Goal: Transaction & Acquisition: Purchase product/service

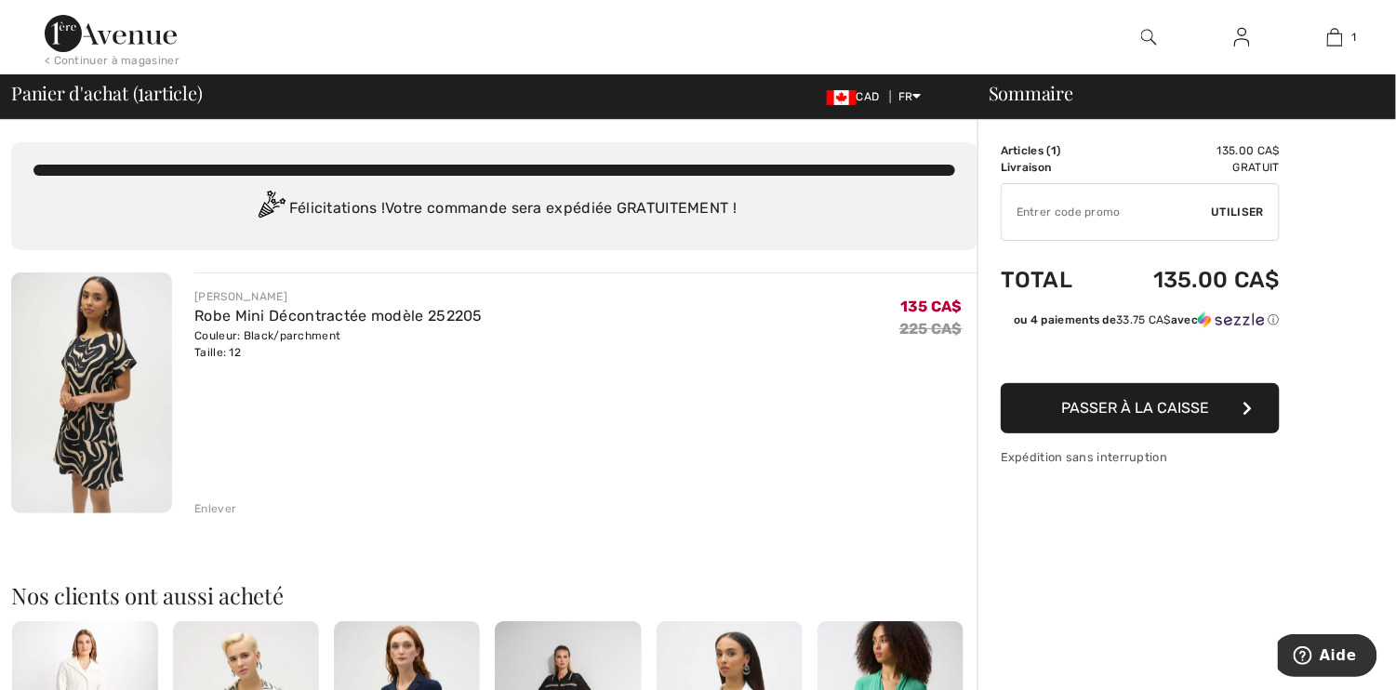
click at [1115, 412] on span "Passer à la caisse" at bounding box center [1136, 408] width 148 height 18
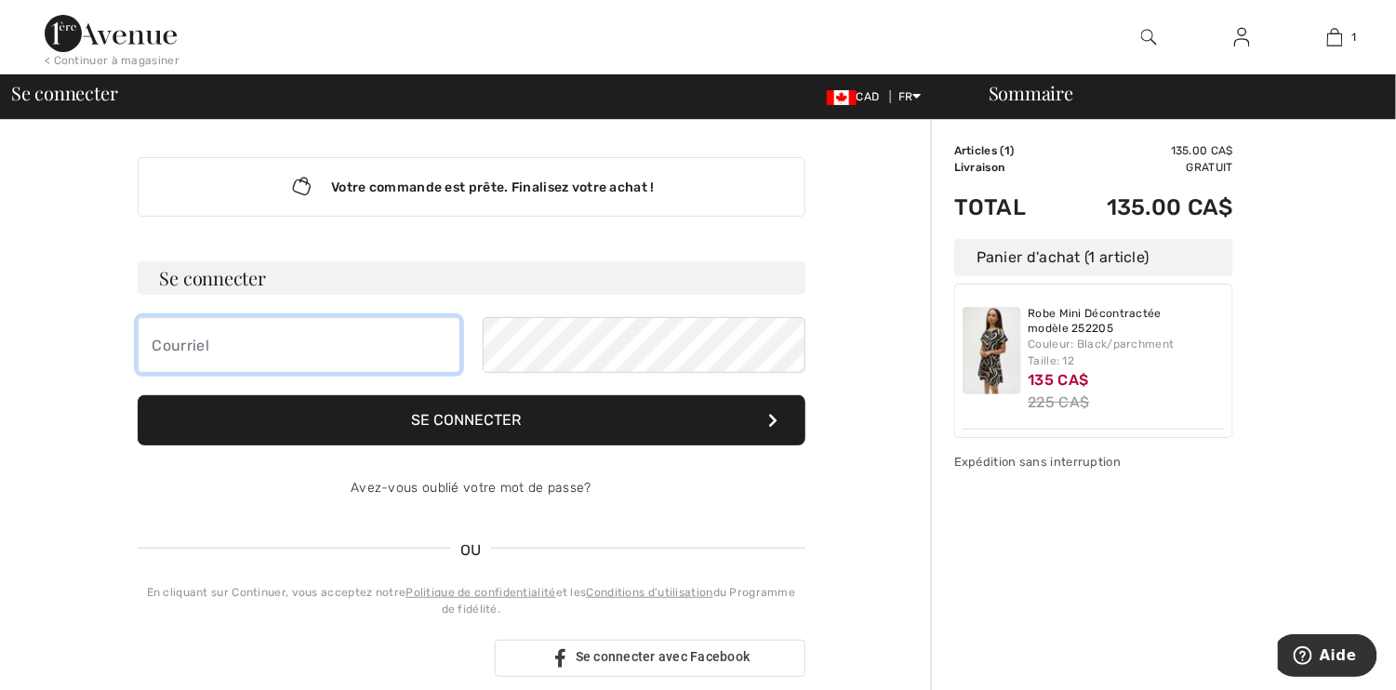
type input "carole.giroux2019@outlook.fr"
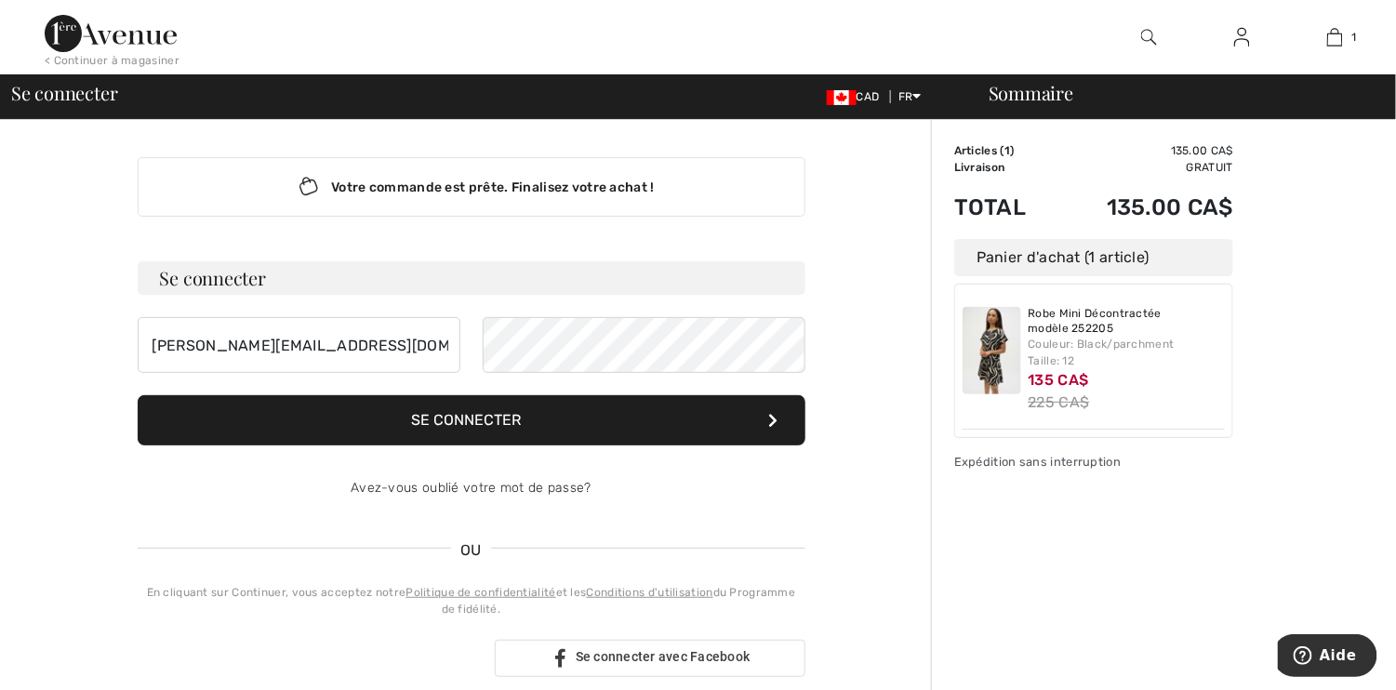
click at [459, 415] on button "Se connecter" at bounding box center [472, 420] width 668 height 50
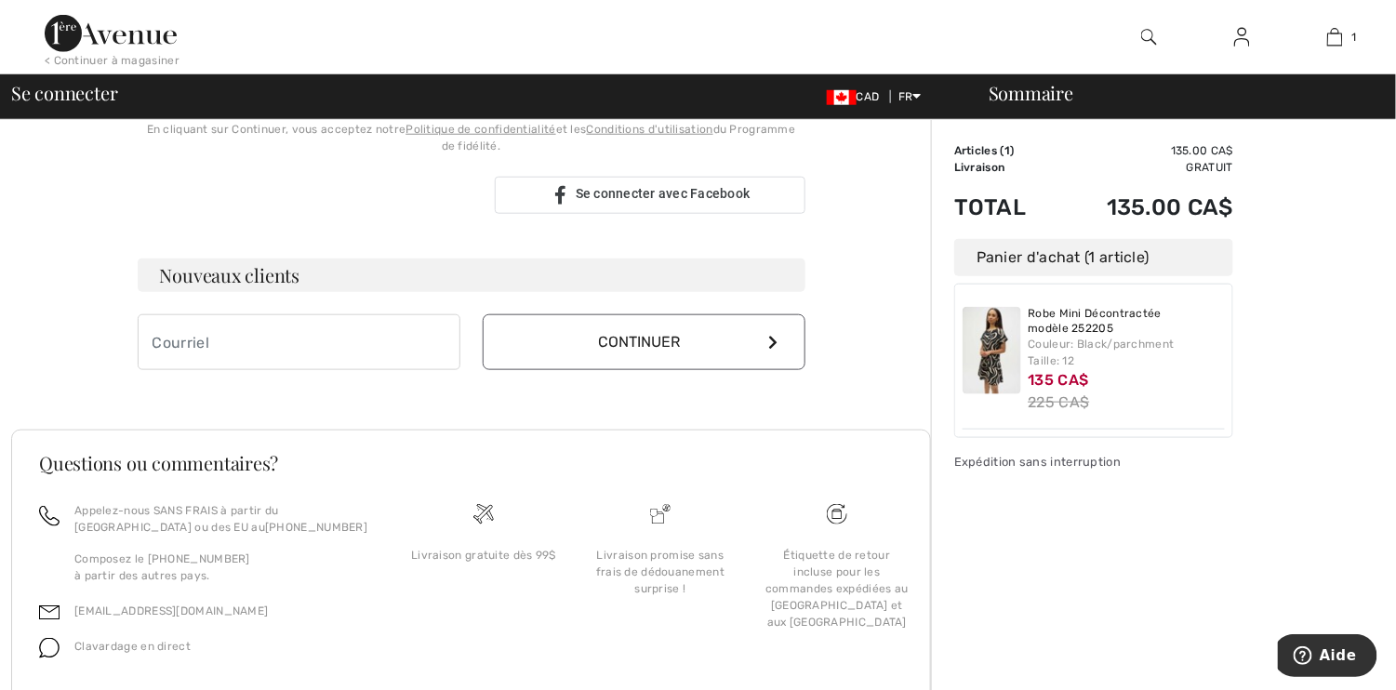
scroll to position [285, 0]
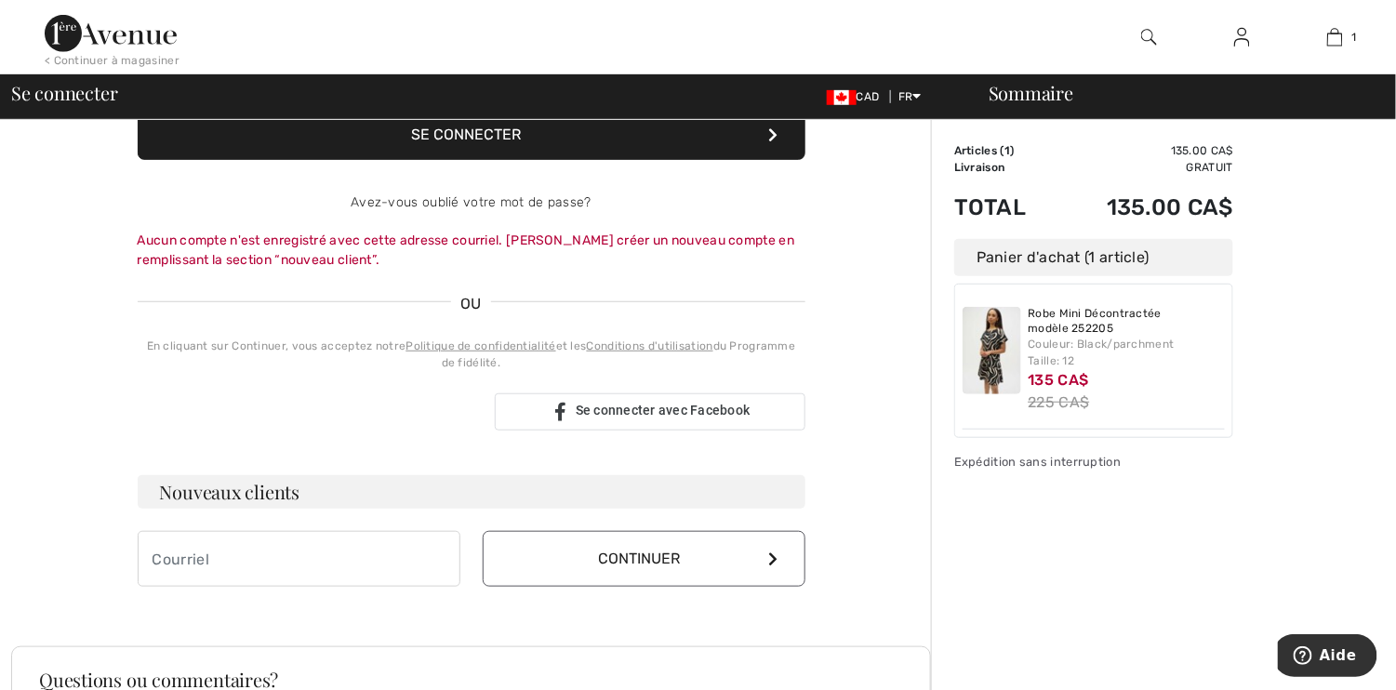
click at [633, 560] on button "Continuer" at bounding box center [644, 559] width 323 height 56
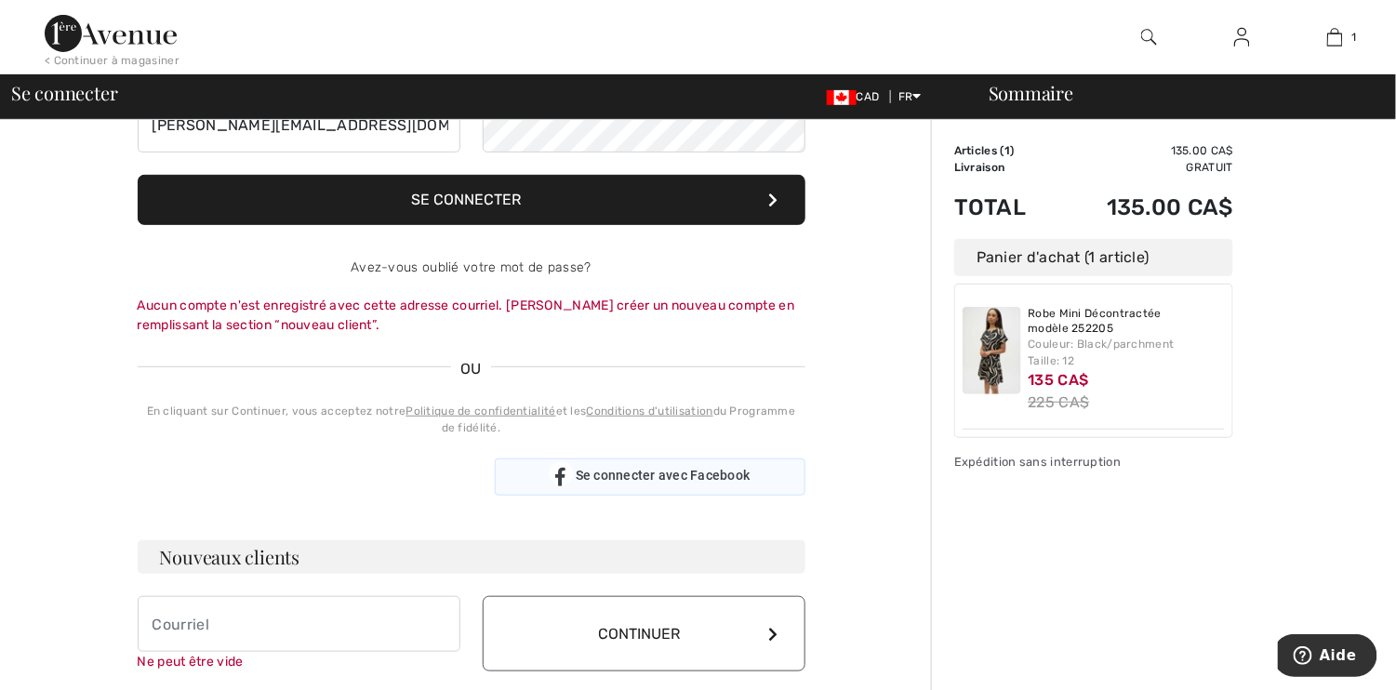
scroll to position [279, 0]
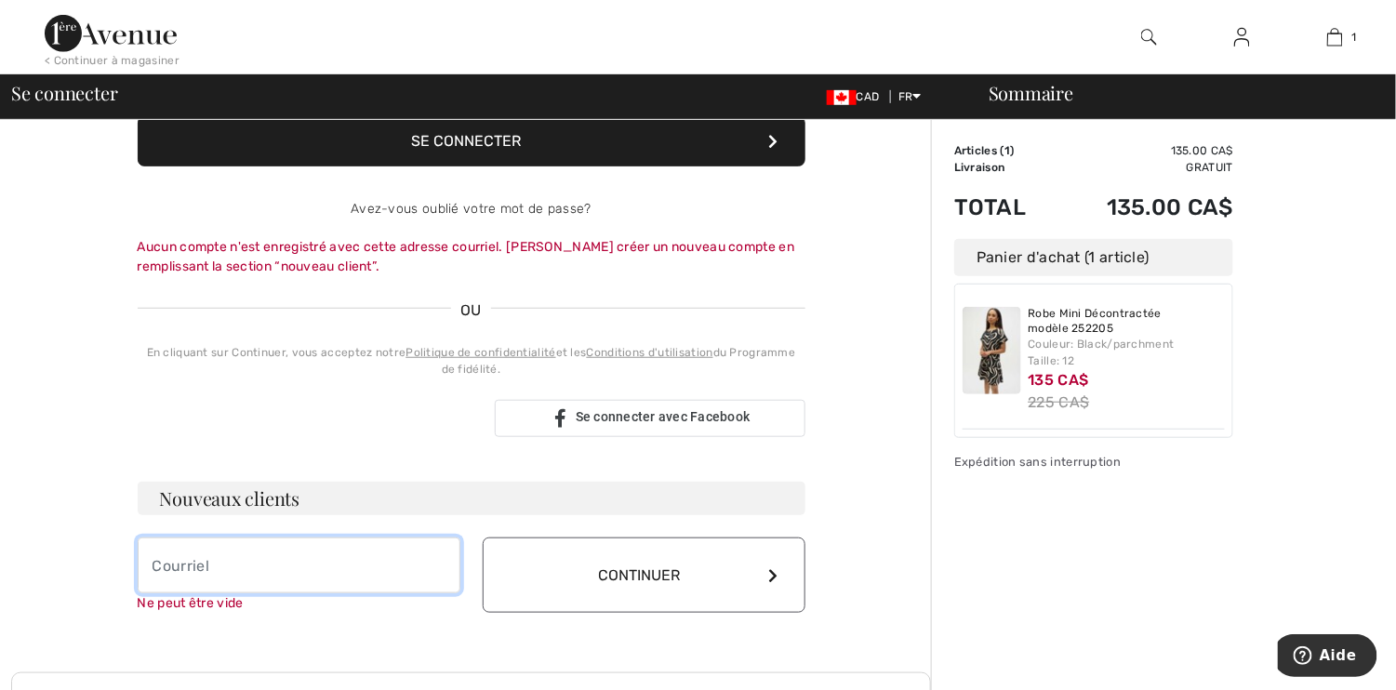
click at [297, 576] on input "email" at bounding box center [299, 565] width 323 height 56
type input "c"
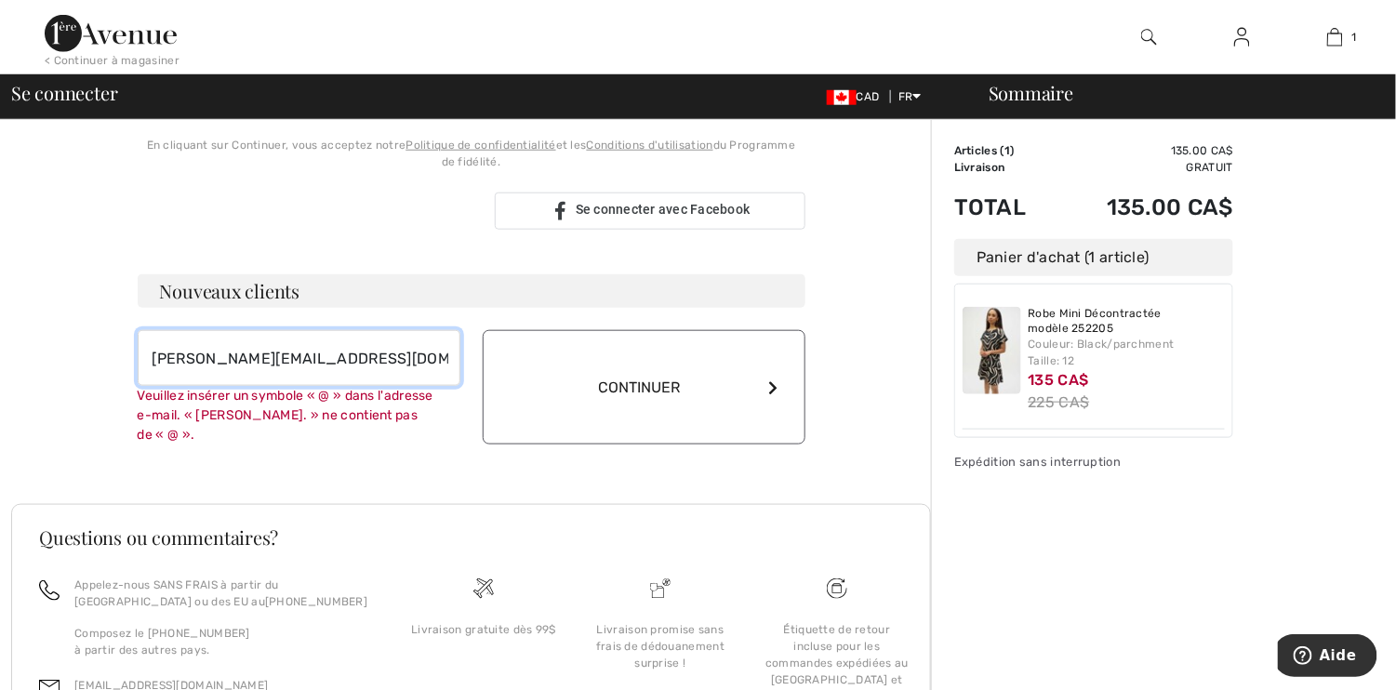
scroll to position [558, 0]
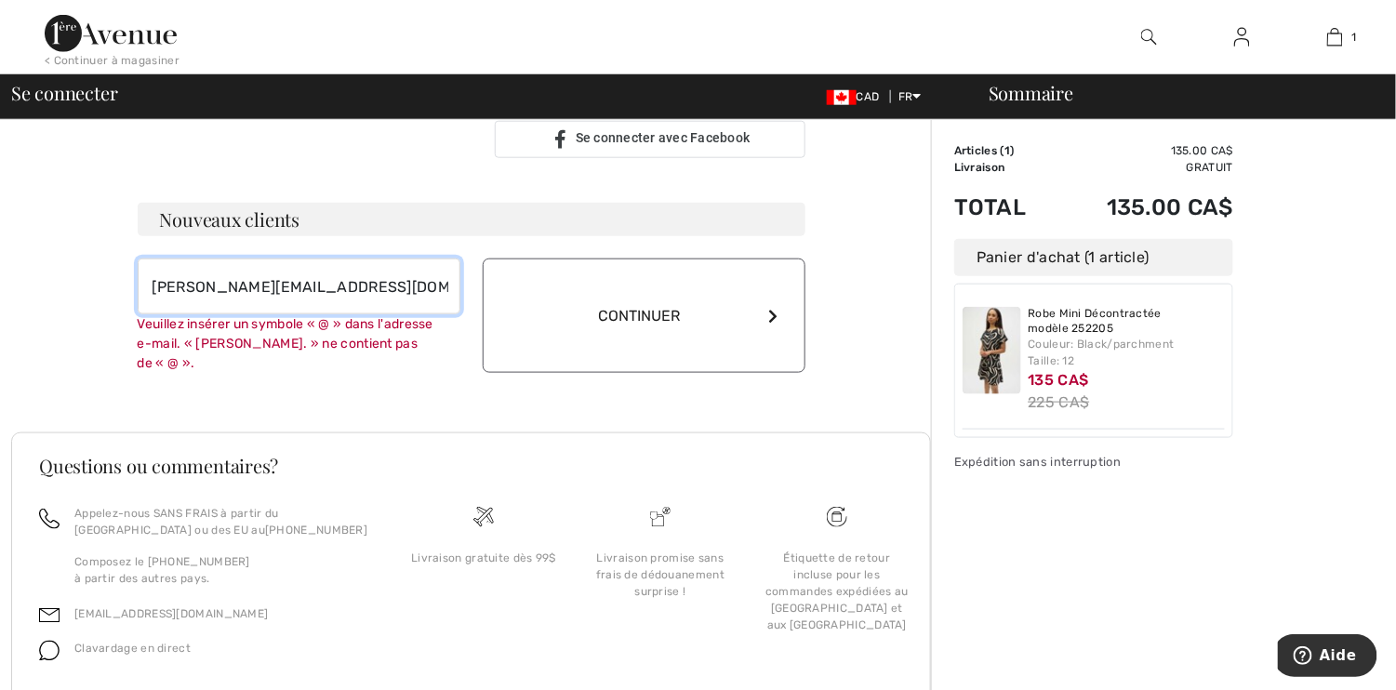
type input "[PERSON_NAME][EMAIL_ADDRESS][DOMAIN_NAME]"
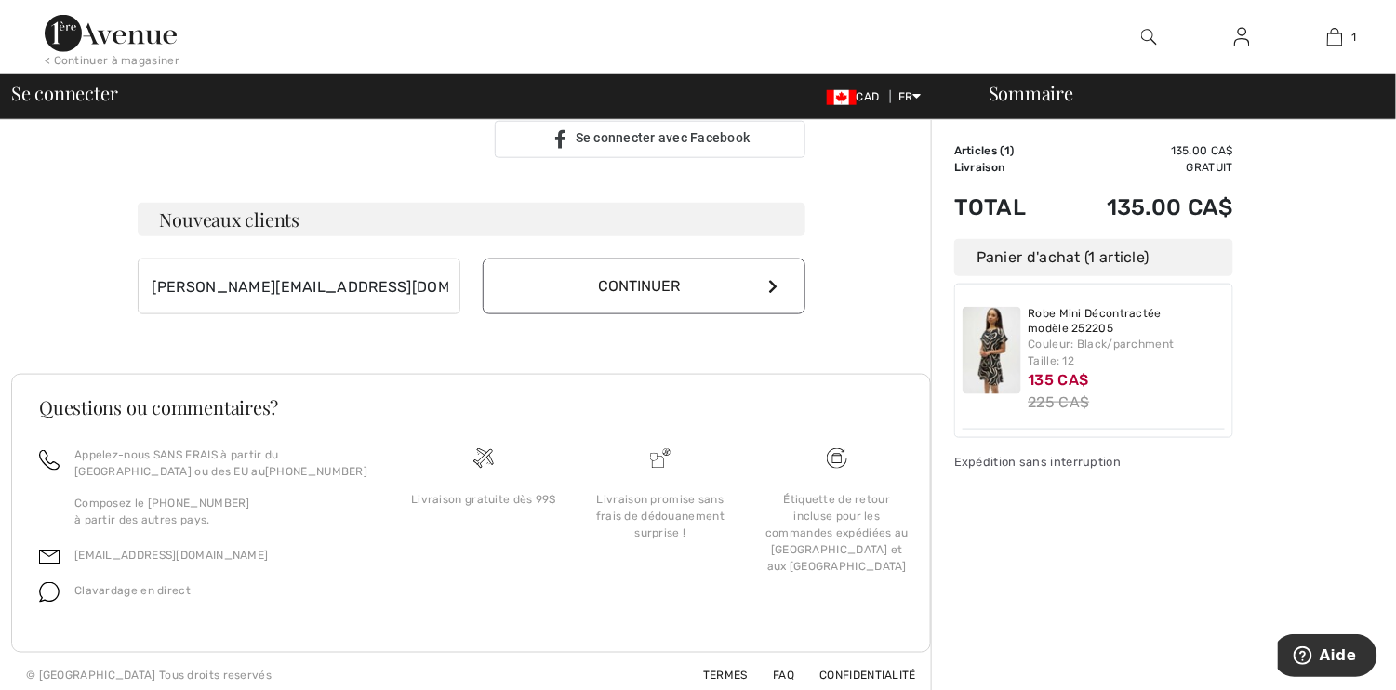
click at [662, 310] on button "Continuer" at bounding box center [644, 286] width 323 height 56
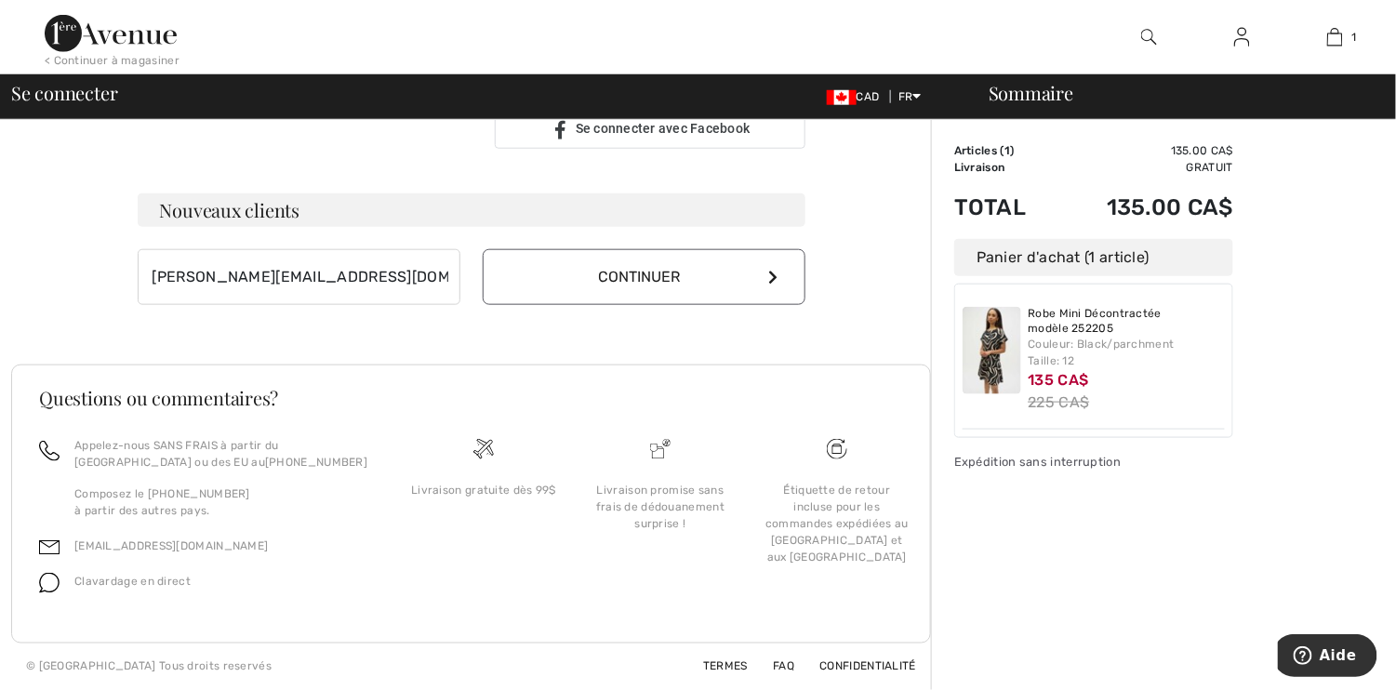
scroll to position [518, 0]
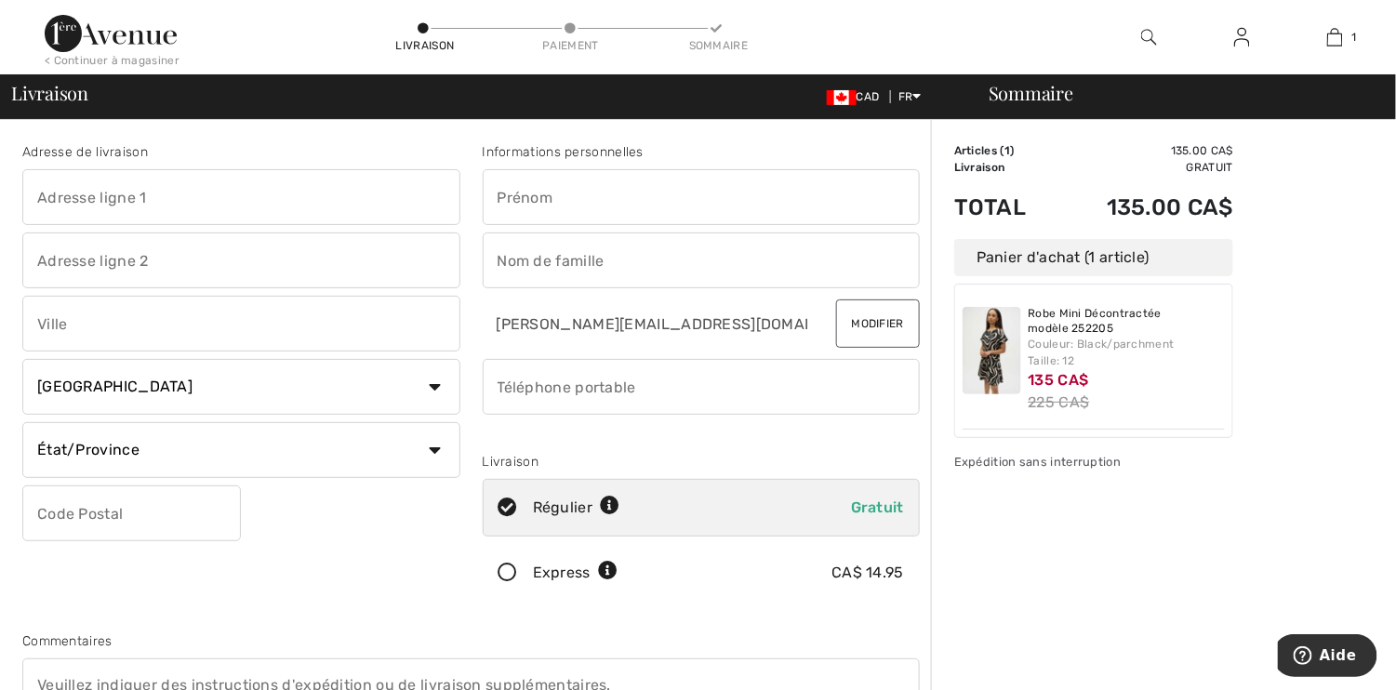
click at [599, 199] on input "text" at bounding box center [702, 197] width 438 height 56
type input "carole"
type input "2238 chemin du foulon québec"
type input "québec"
select select "QC"
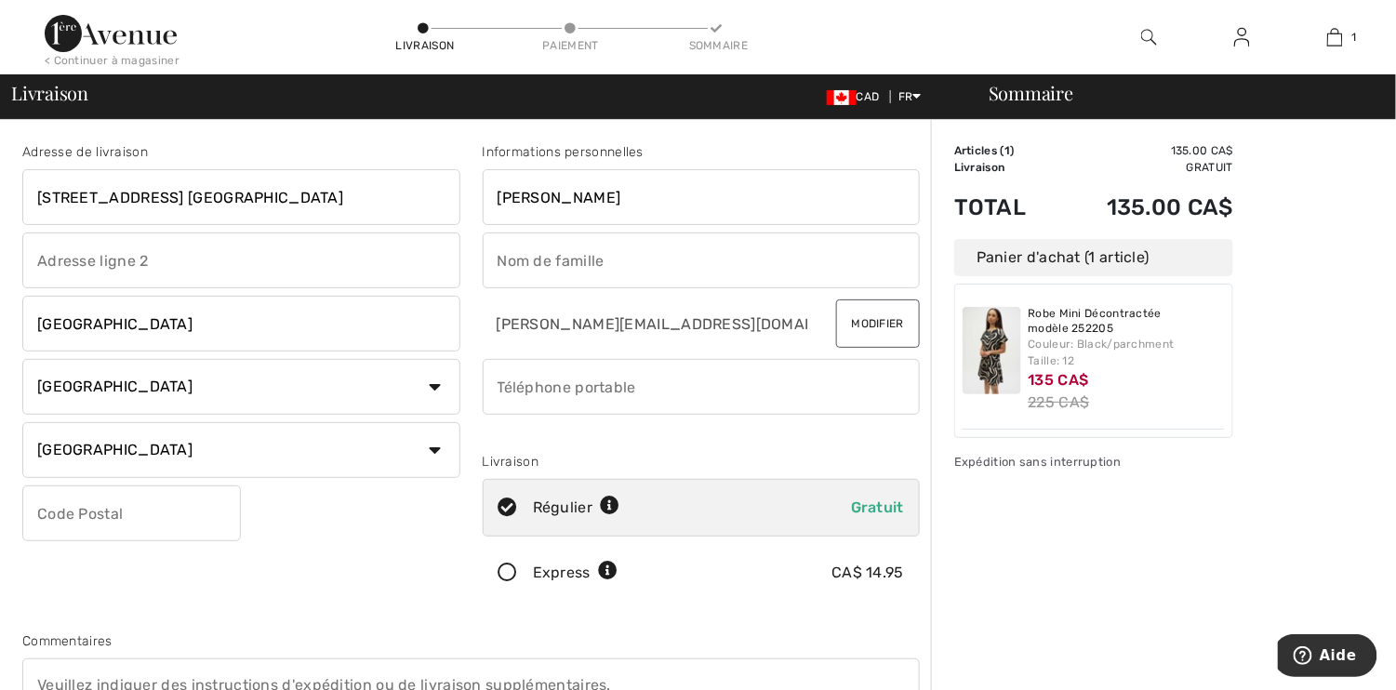
type input "G1T1X4"
type input "giroux"
type input "4186512186"
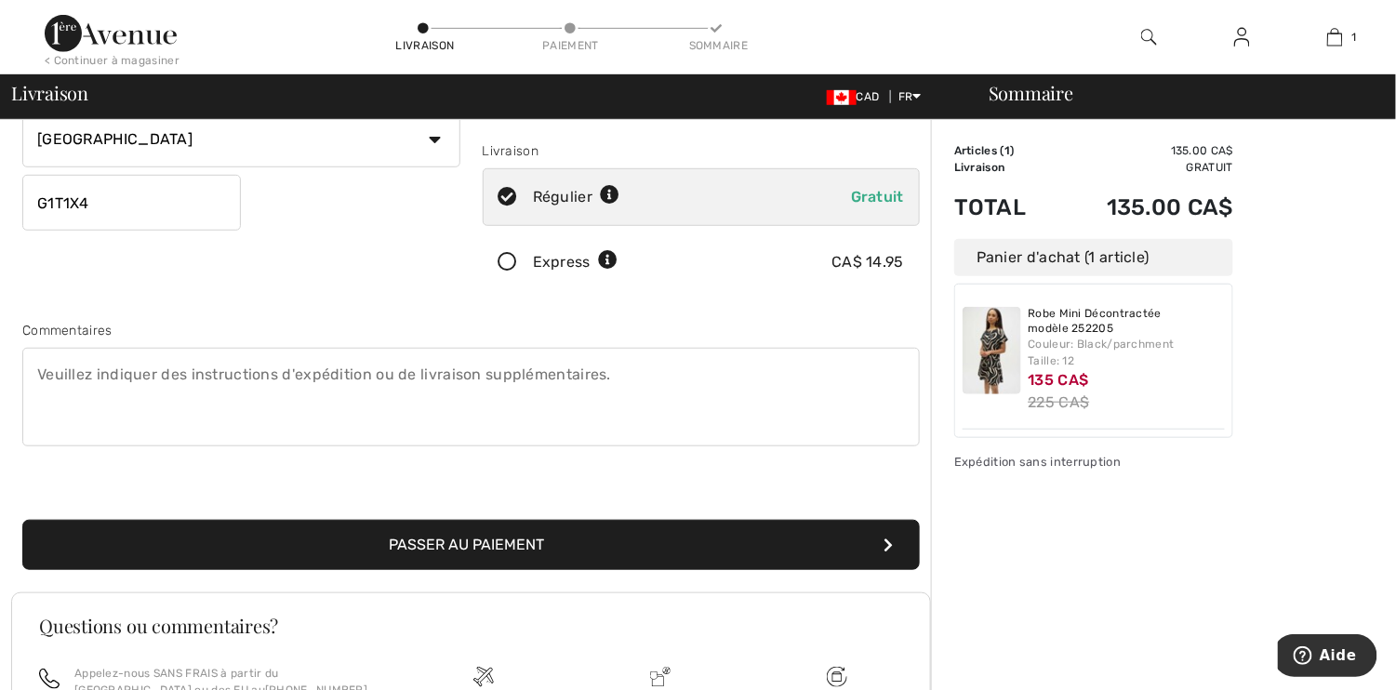
scroll to position [279, 0]
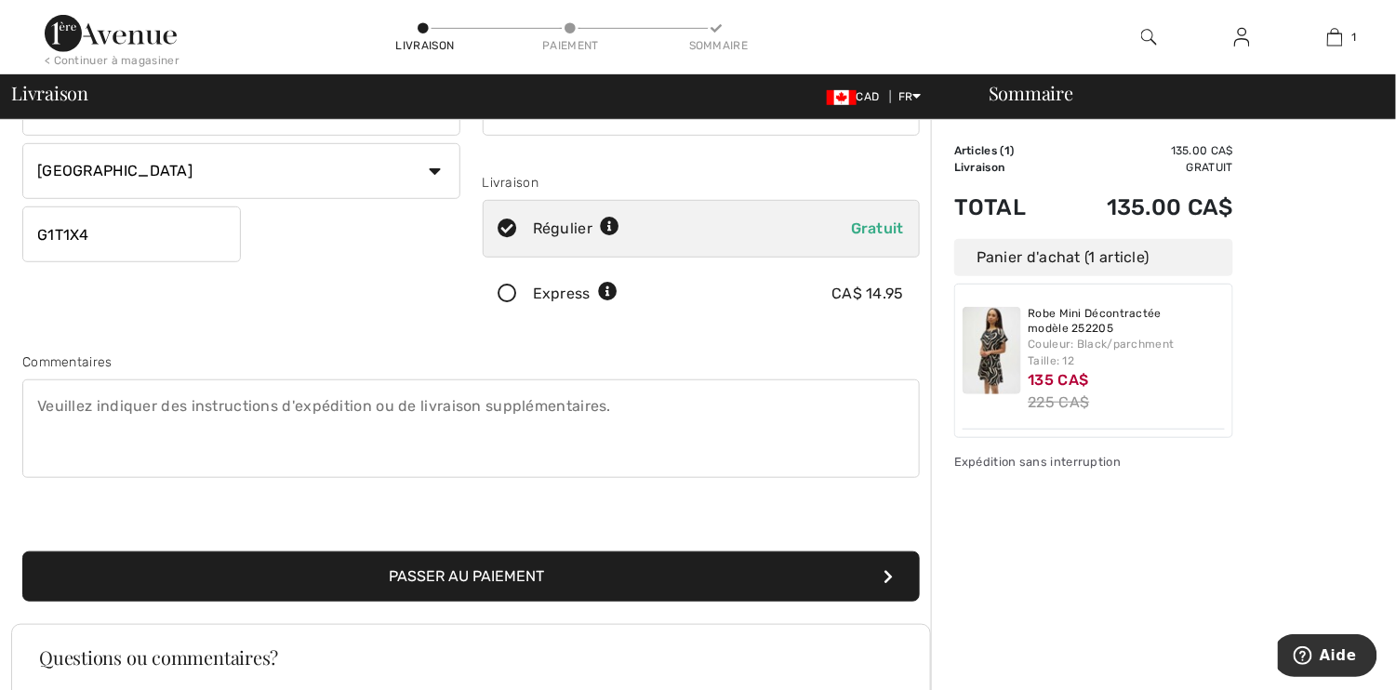
click at [480, 563] on button "Passer au paiement" at bounding box center [470, 576] width 897 height 50
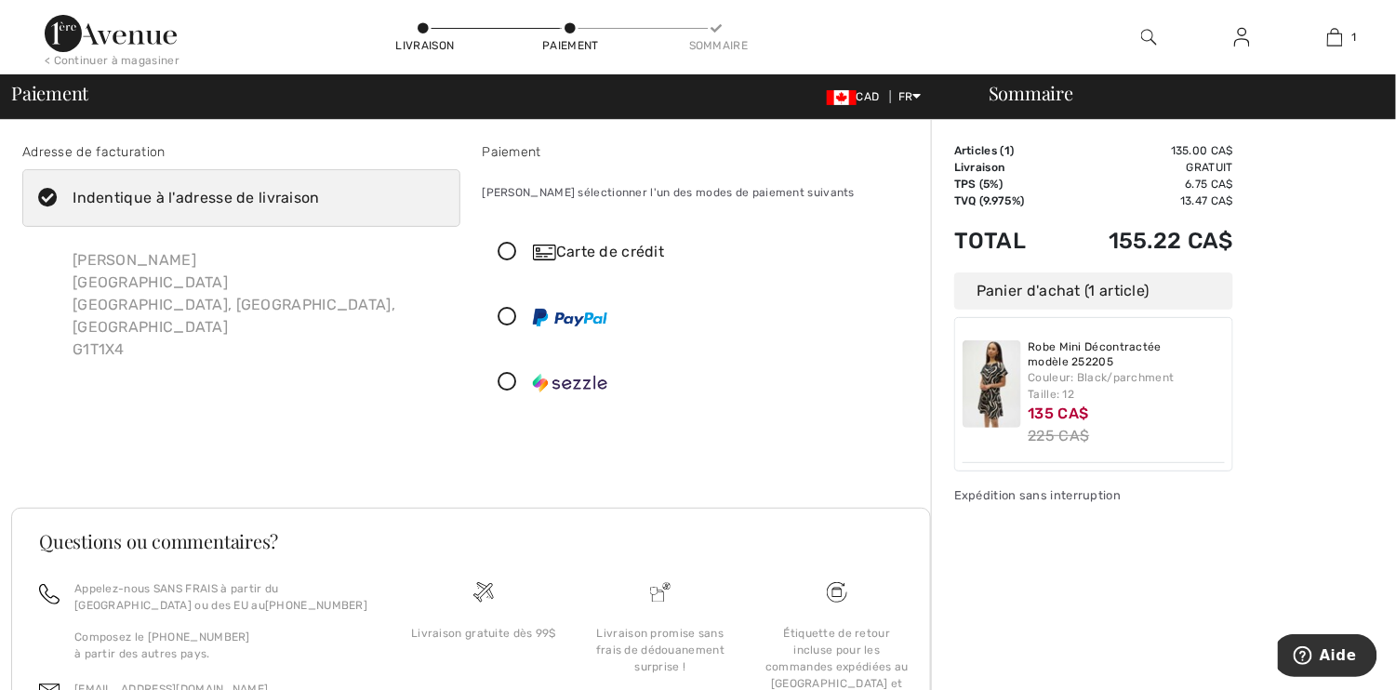
click at [508, 247] on icon at bounding box center [508, 253] width 49 height 20
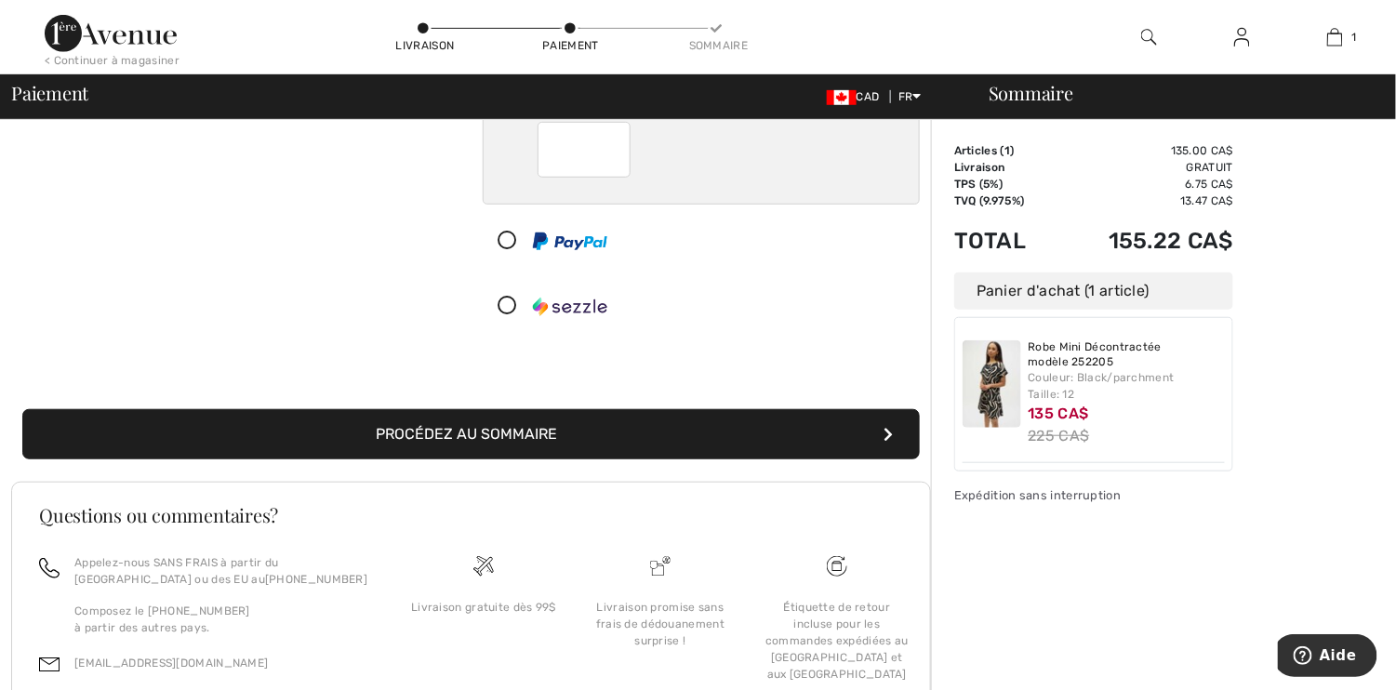
scroll to position [372, 0]
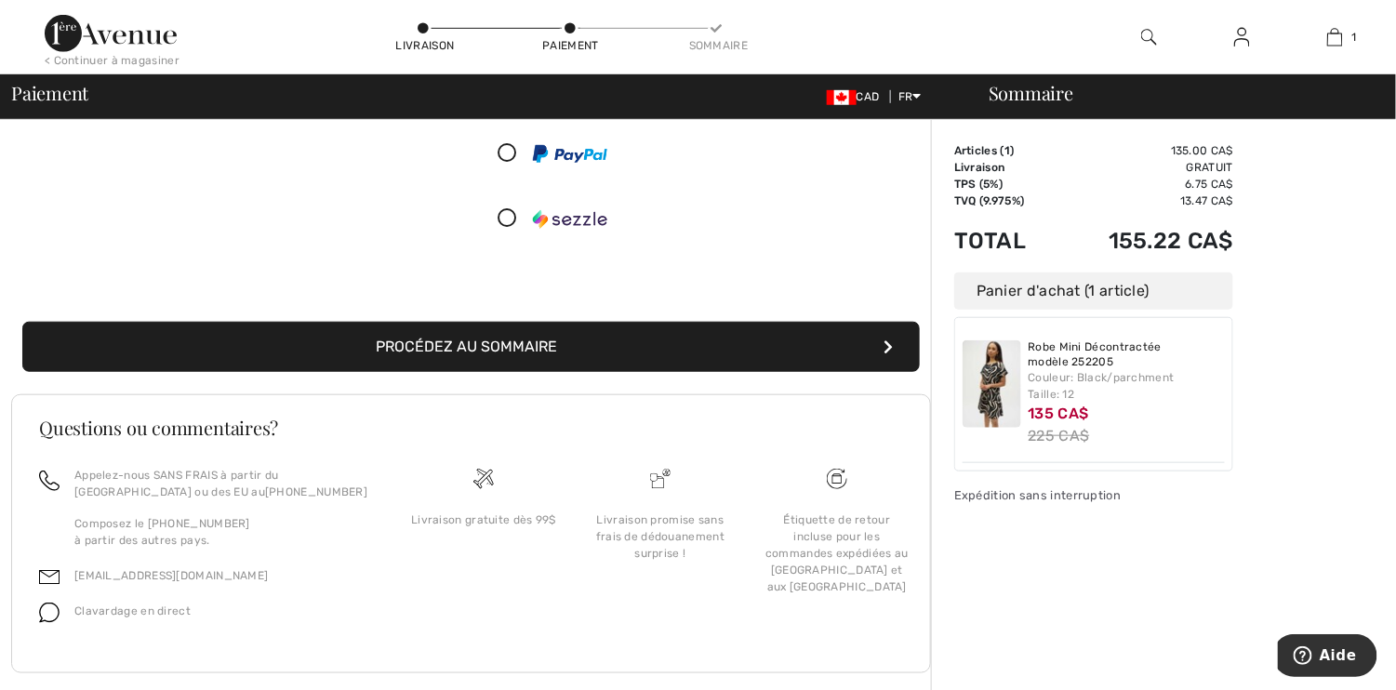
click at [501, 347] on button "Procédez au sommaire" at bounding box center [470, 347] width 897 height 50
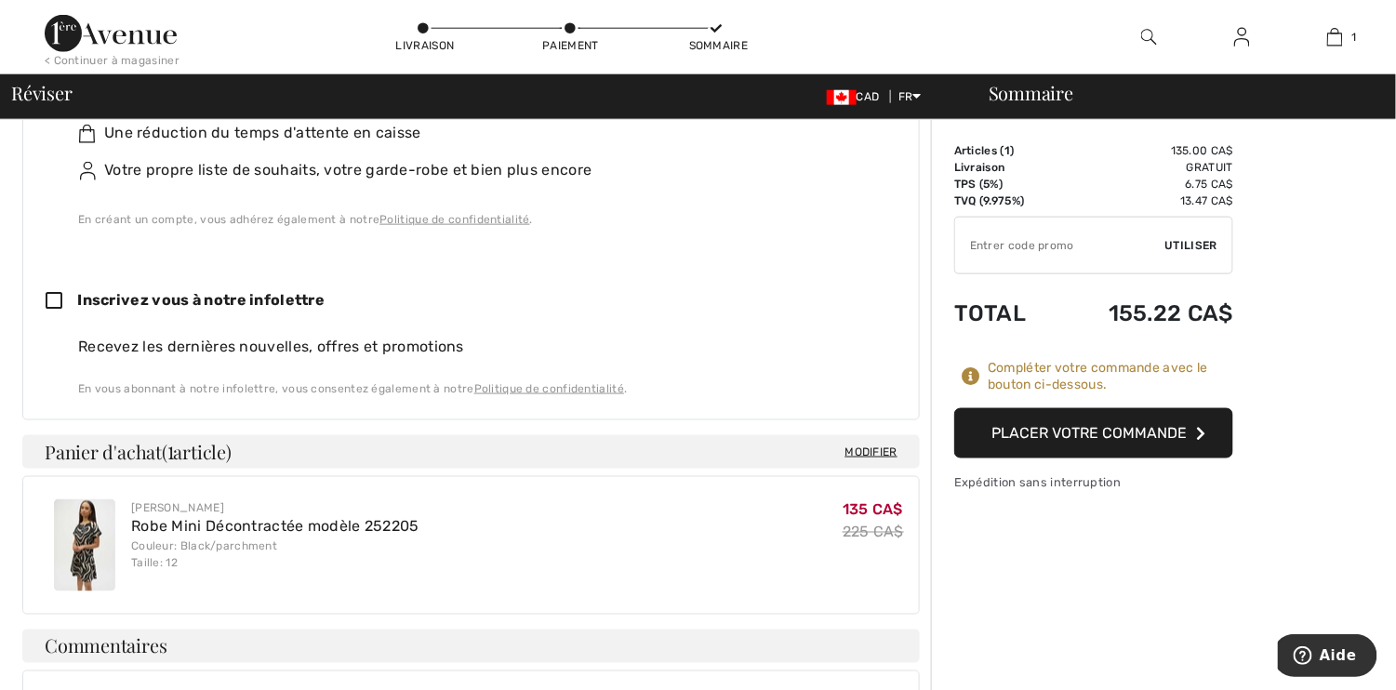
scroll to position [744, 0]
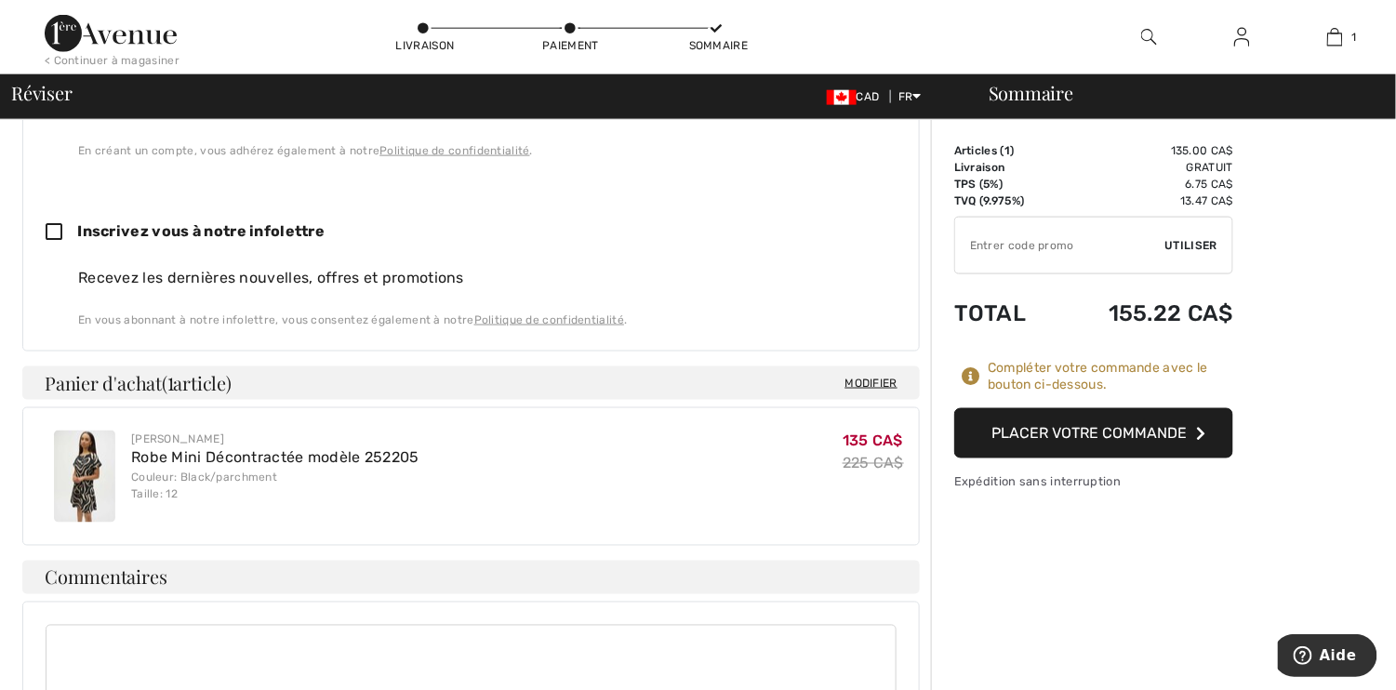
click at [1151, 431] on button "Placer votre commande" at bounding box center [1093, 433] width 279 height 50
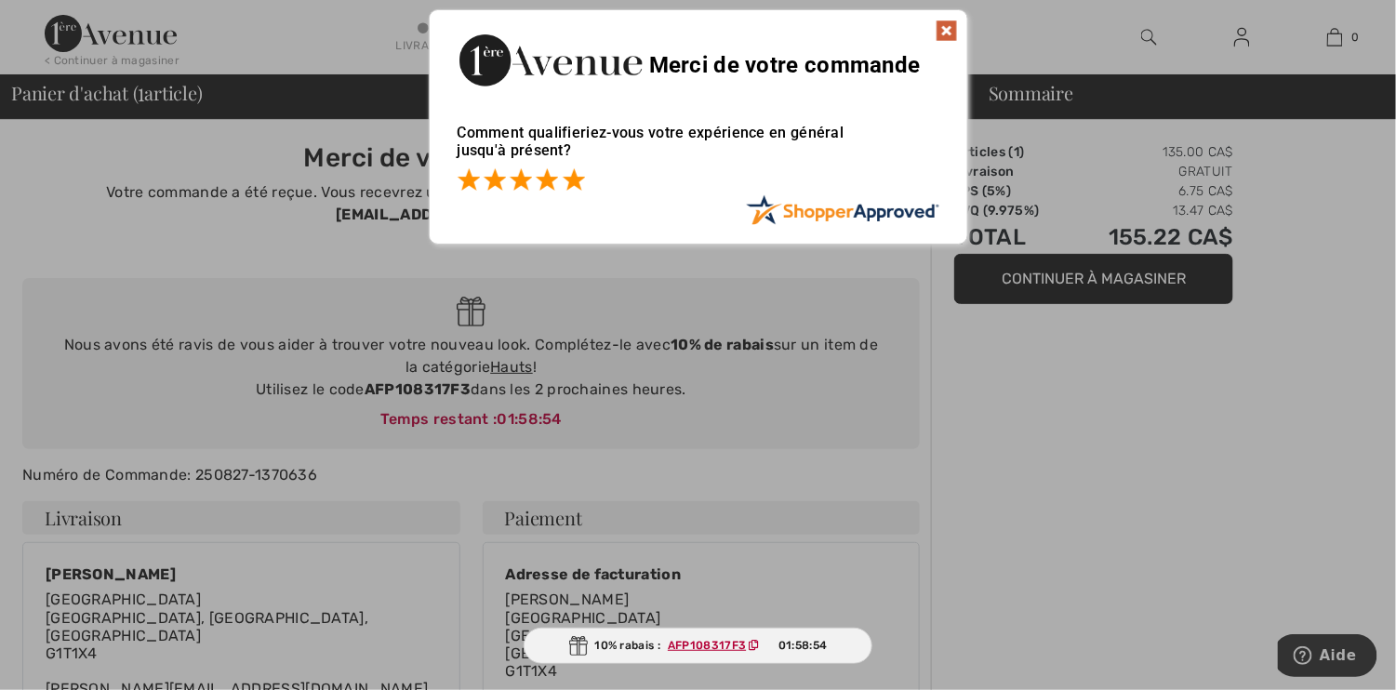
click at [578, 178] on span at bounding box center [574, 179] width 22 height 22
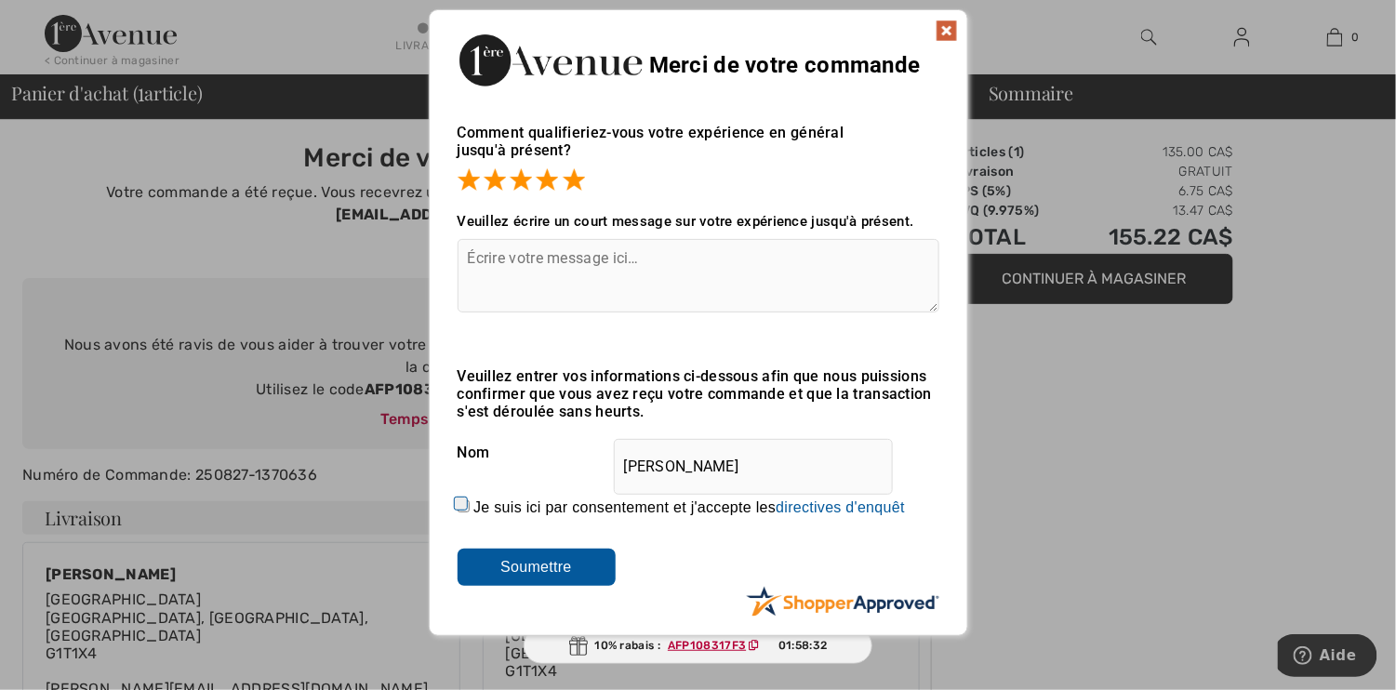
click at [459, 503] on input "Je suis ici par consentement et j'accepte les En soumettant une évaluation, vou…" at bounding box center [463, 506] width 12 height 12
checkbox input "true"
click at [496, 562] on input "Soumettre" at bounding box center [536, 567] width 158 height 37
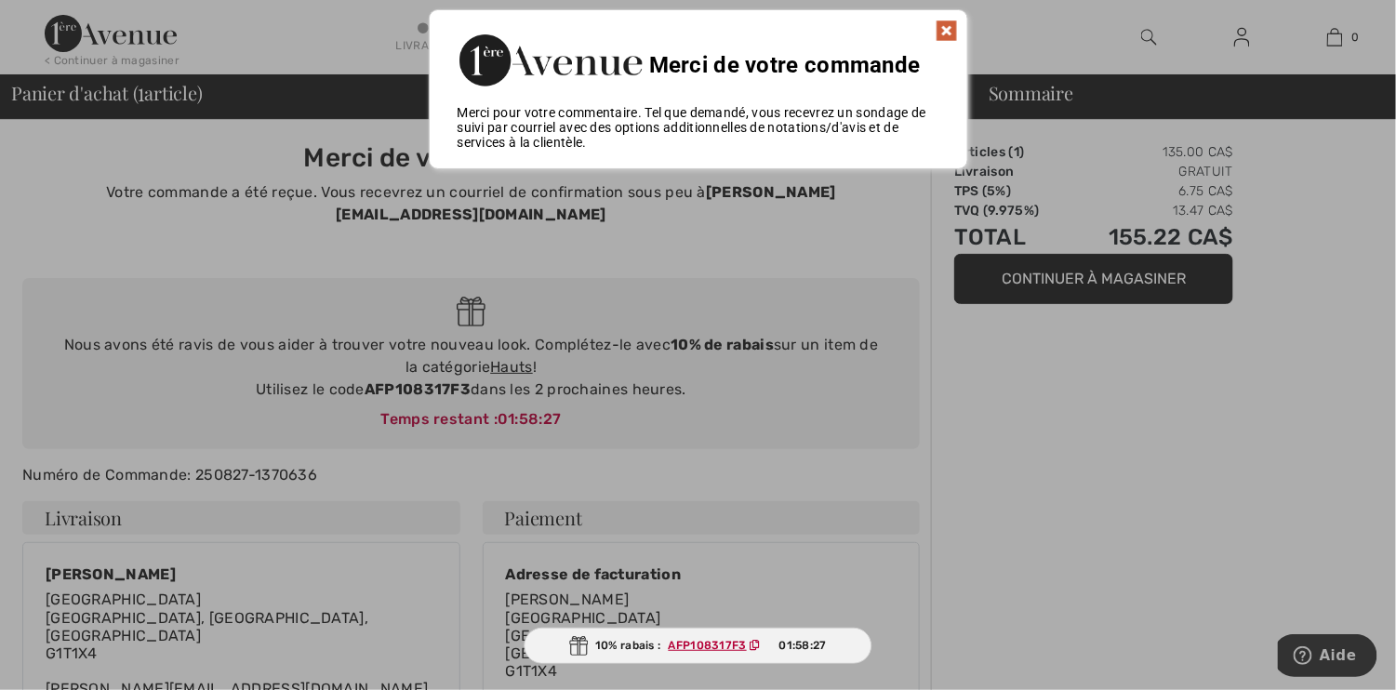
click at [943, 28] on img at bounding box center [946, 31] width 22 height 22
